Goal: Check status

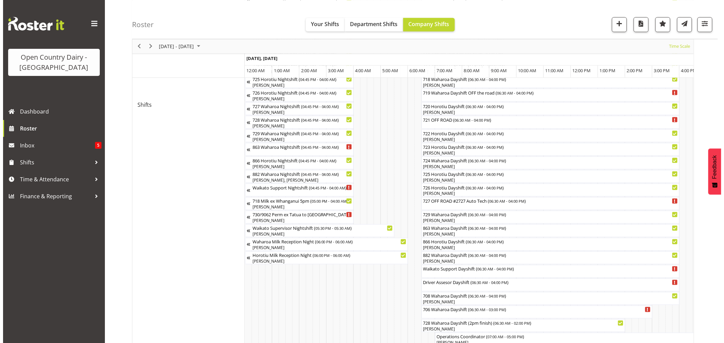
scroll to position [0, 2933]
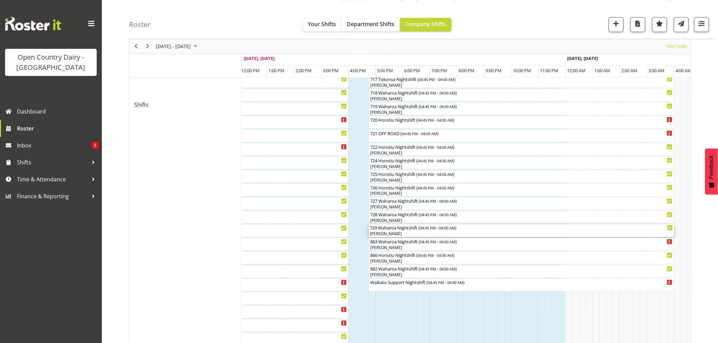
click at [386, 231] on div "729 Waharoa Nightshift ( 04:45 PM - 04:00 AM ) Dave Trepels" at bounding box center [521, 231] width 303 height 13
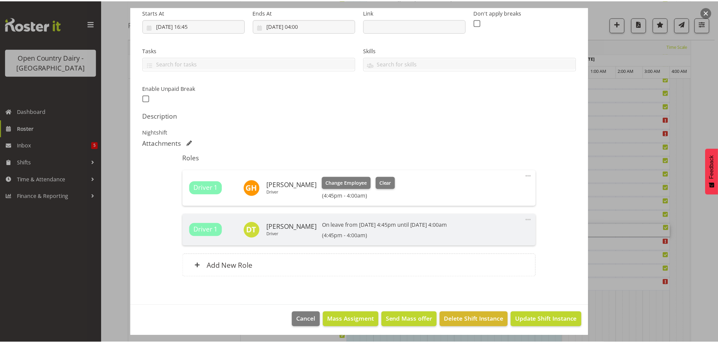
scroll to position [112, 0]
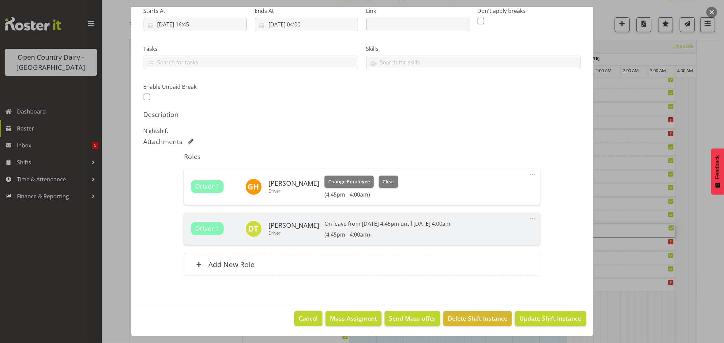
click at [303, 317] on span "Cancel" at bounding box center [308, 318] width 19 height 9
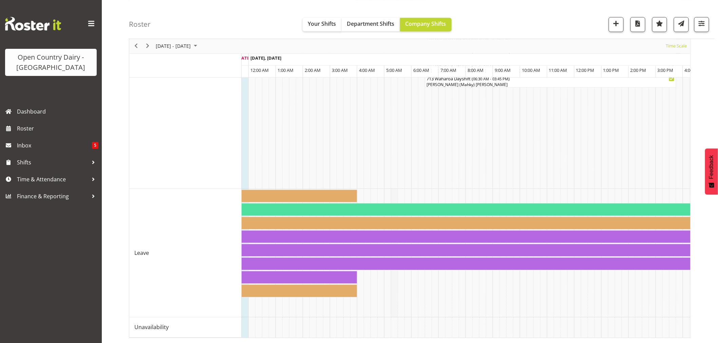
scroll to position [0, 3226]
